Goal: Transaction & Acquisition: Purchase product/service

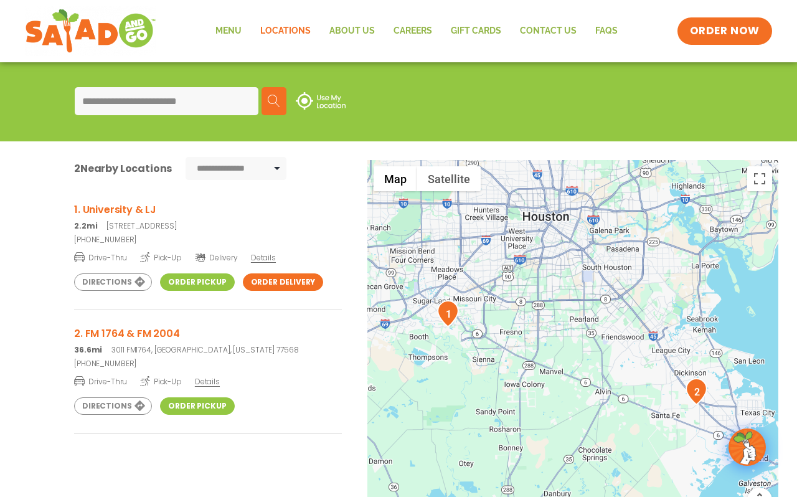
click at [197, 283] on link "Order Pickup" at bounding box center [197, 281] width 74 height 17
click at [258, 258] on span "Details" at bounding box center [263, 257] width 25 height 11
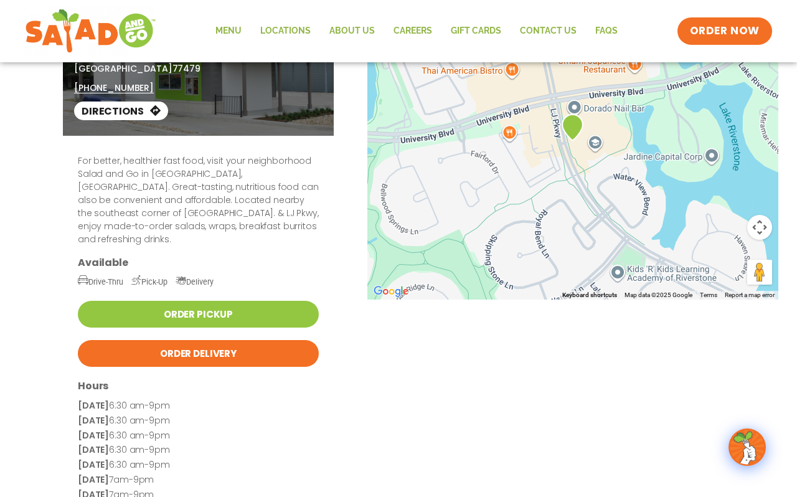
scroll to position [93, 0]
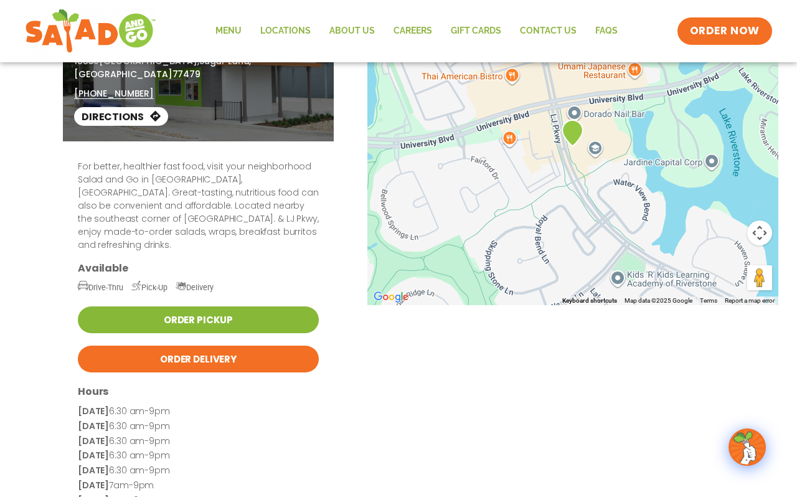
click at [206, 306] on link "Order Pickup" at bounding box center [198, 319] width 241 height 27
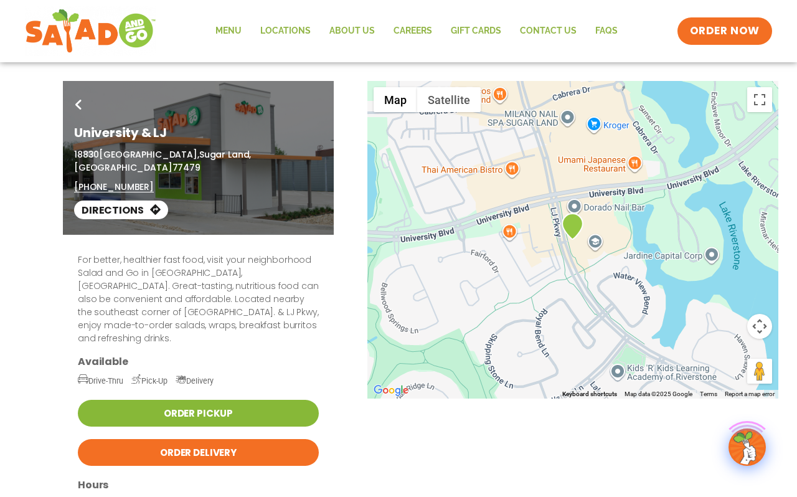
click at [185, 400] on link "Order Pickup" at bounding box center [198, 413] width 241 height 27
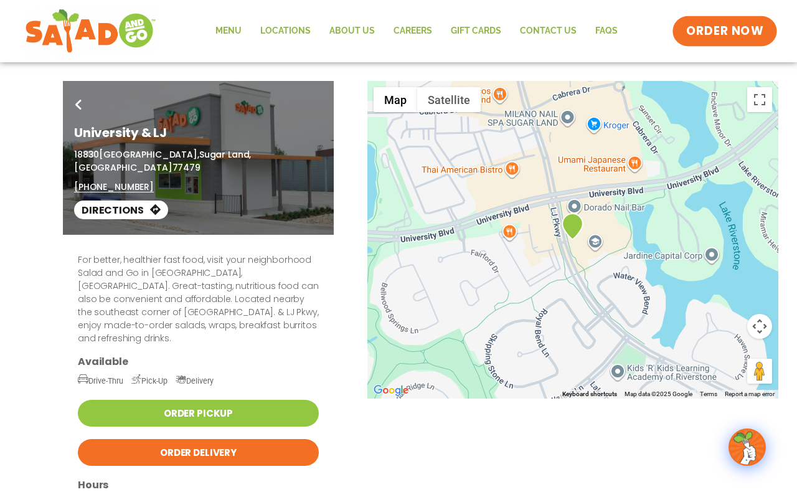
click at [710, 32] on span "ORDER NOW" at bounding box center [724, 31] width 77 height 16
